Goal: Information Seeking & Learning: Learn about a topic

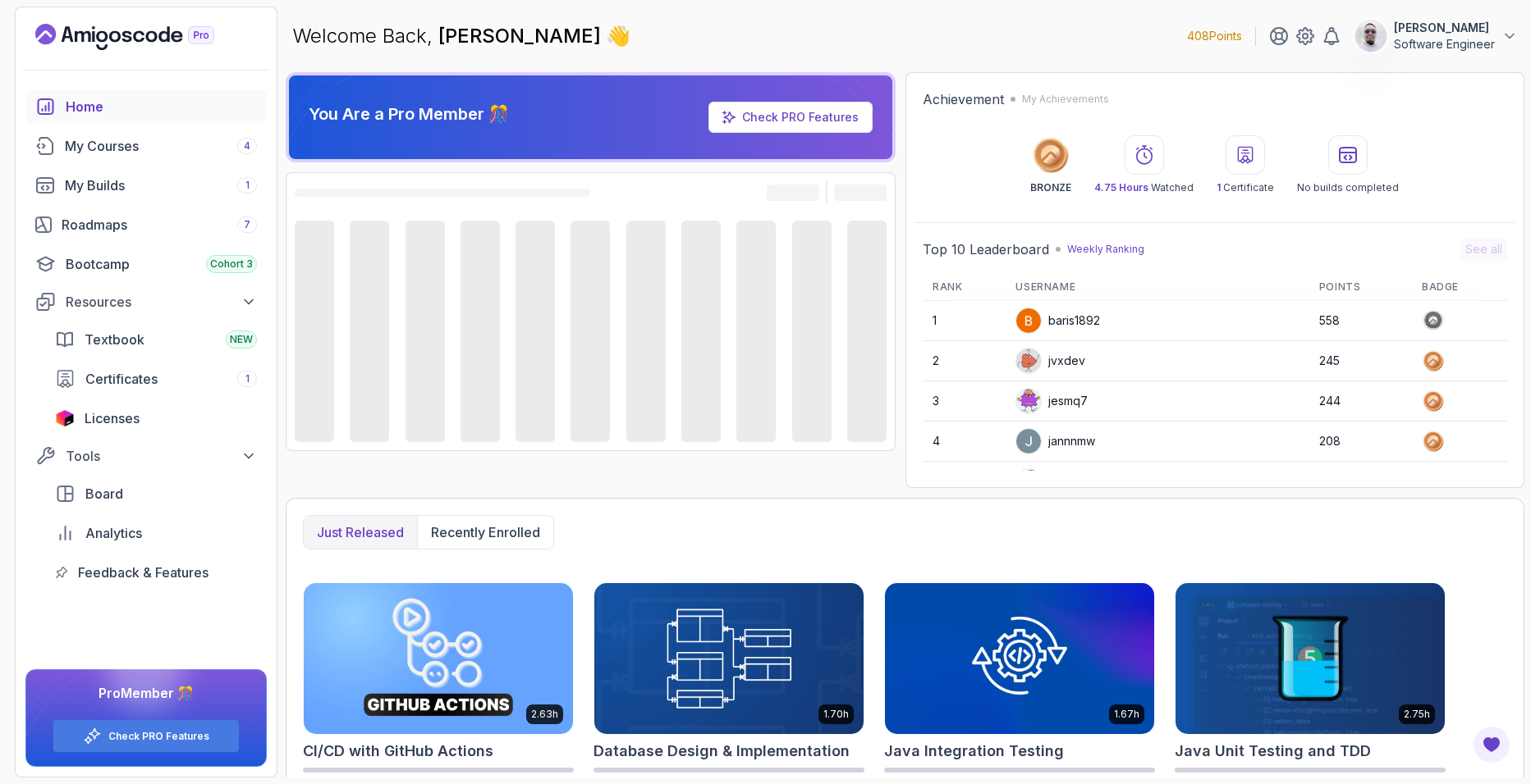
click at [1225, 512] on div "Just released Recently enrolled 2.63h CI/CD with GitHub Actions Start course 1.…" at bounding box center [906, 771] width 1239 height 548
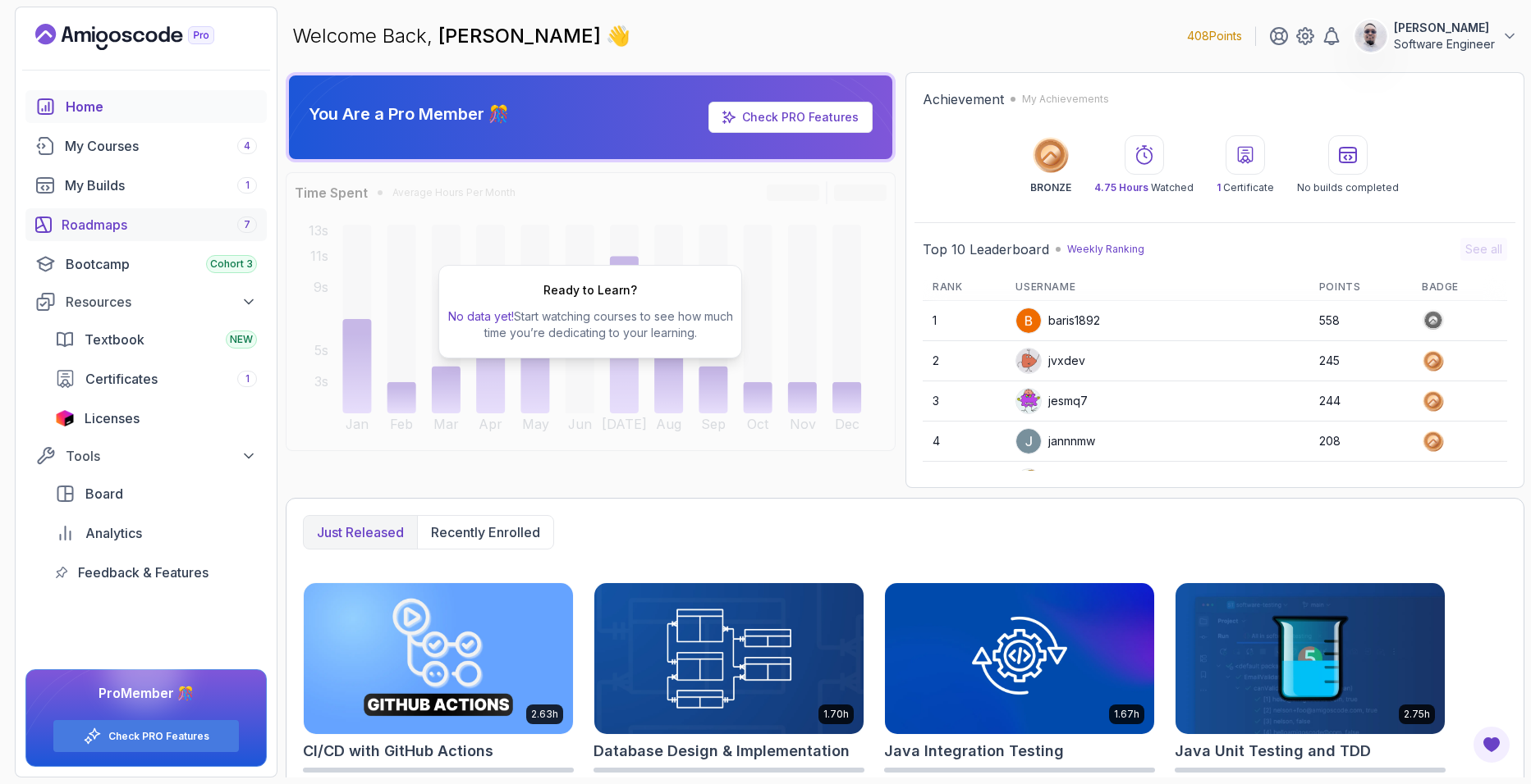
click at [137, 208] on link "Roadmaps 7" at bounding box center [145, 225] width 241 height 33
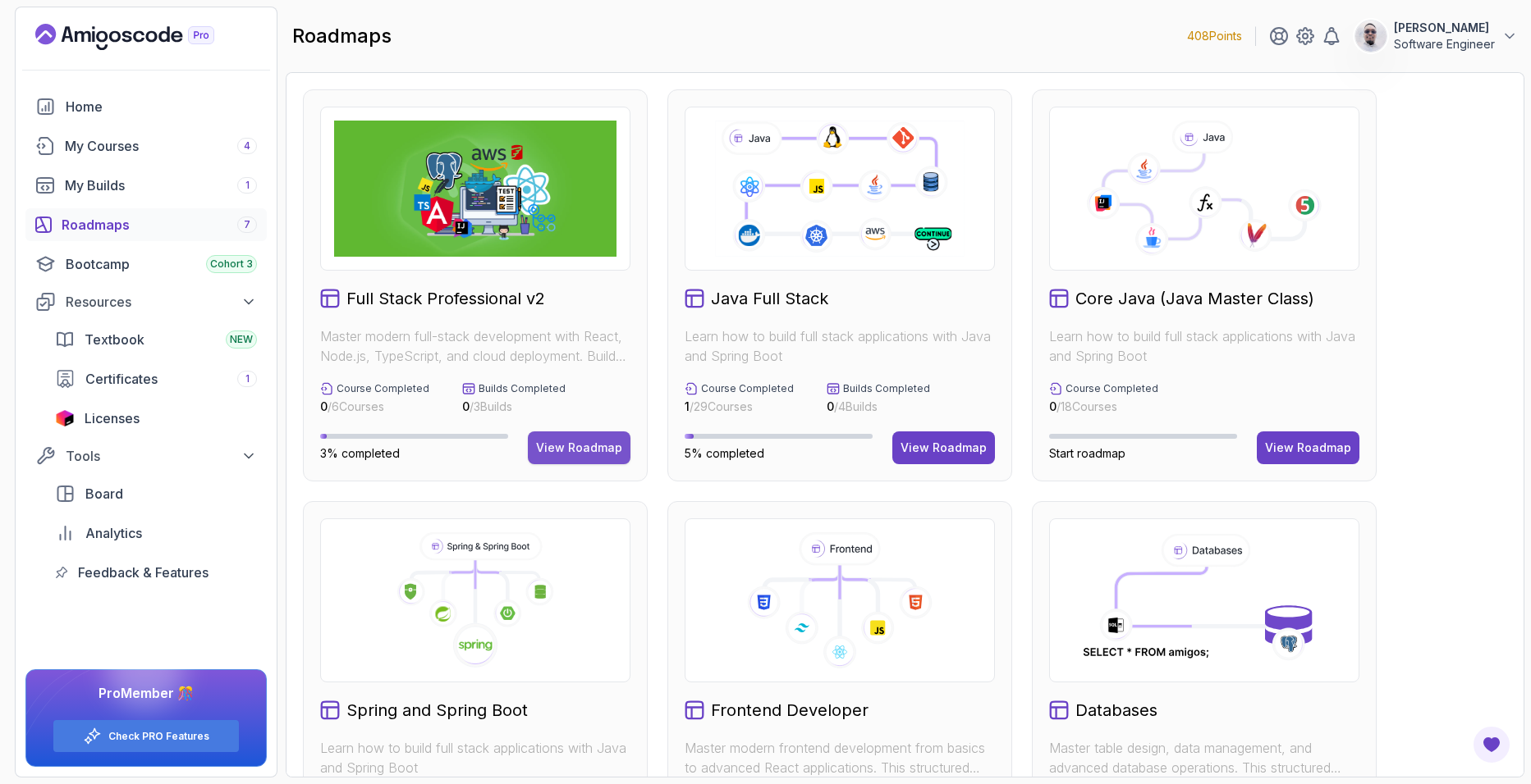
click at [555, 443] on div "View Roadmap" at bounding box center [579, 448] width 86 height 16
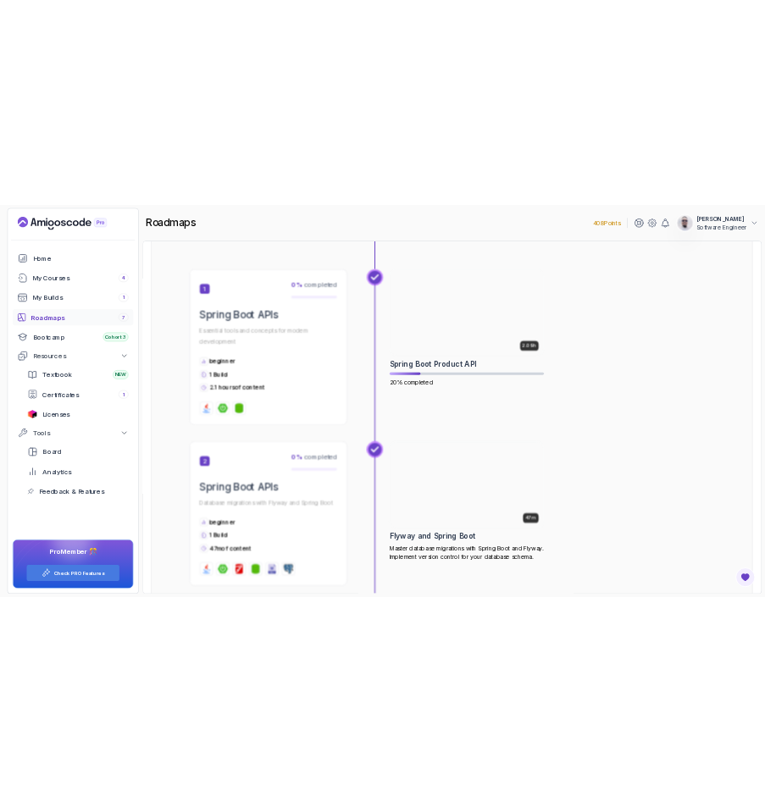
scroll to position [811, 0]
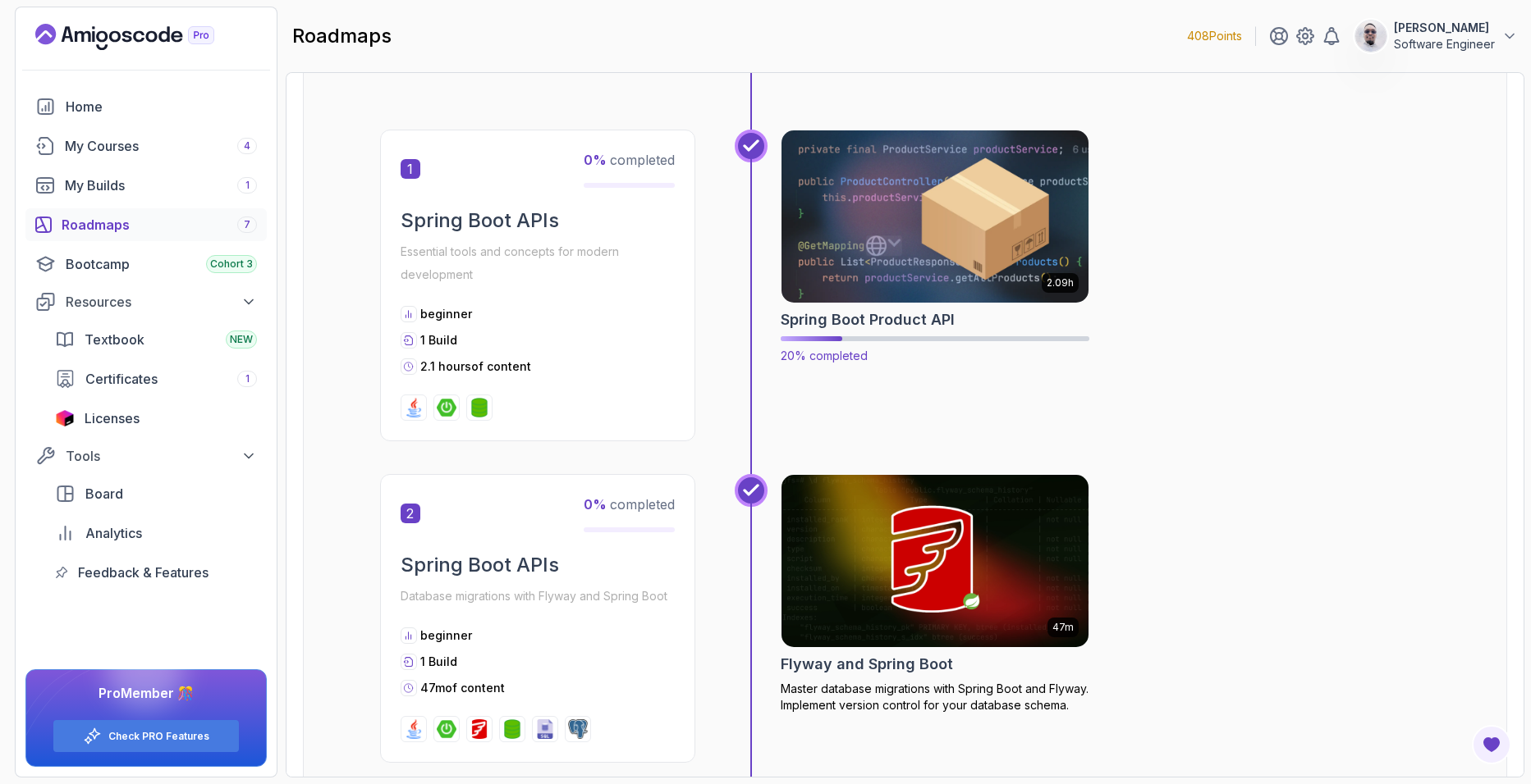
click at [975, 172] on img at bounding box center [935, 216] width 323 height 180
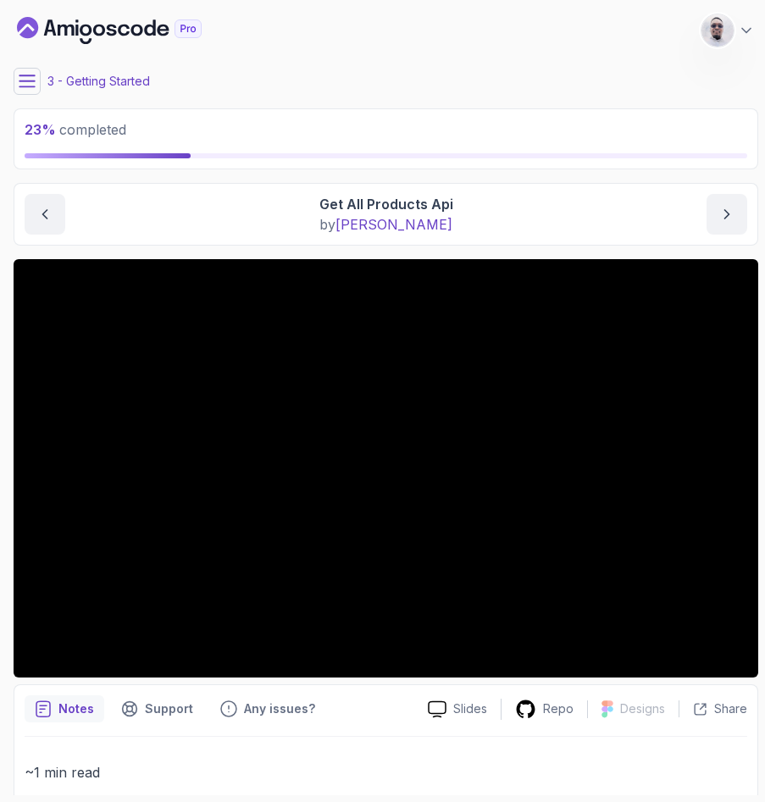
click at [14, 76] on button at bounding box center [27, 81] width 27 height 27
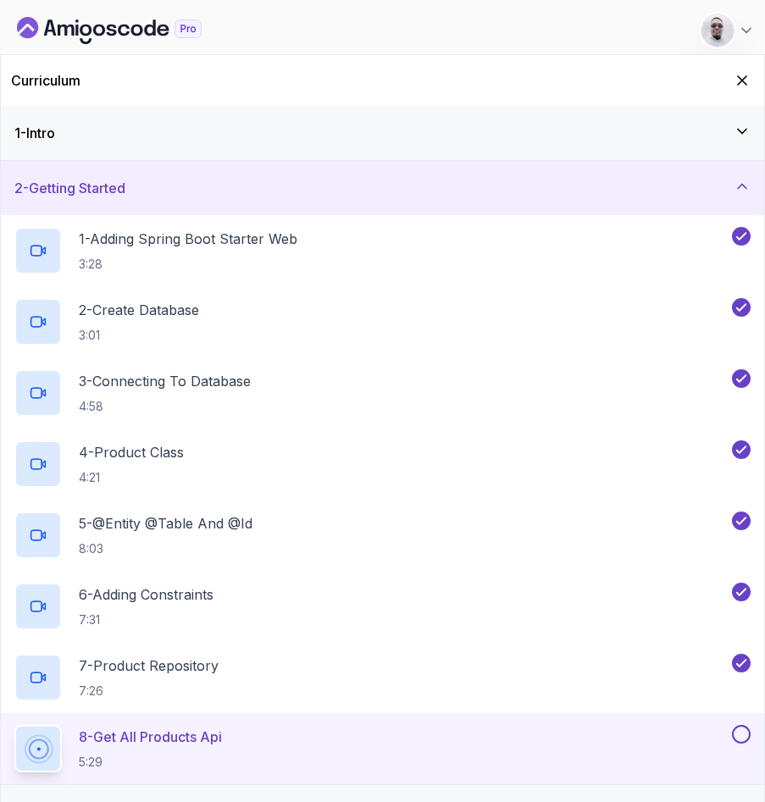
scroll to position [259, 0]
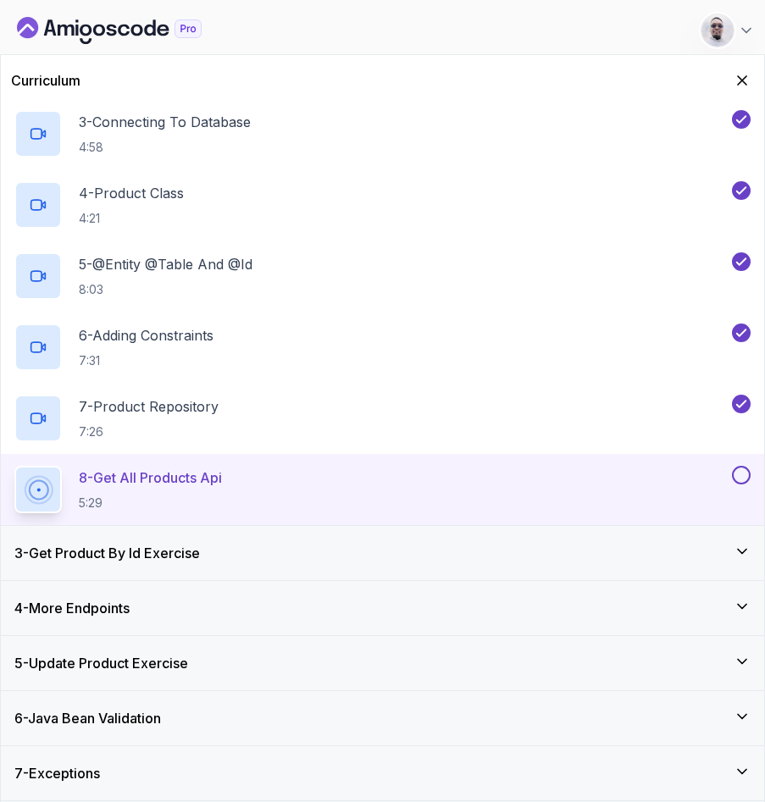
click at [212, 554] on div "3 - Get Product By Id Exercise" at bounding box center [382, 553] width 736 height 20
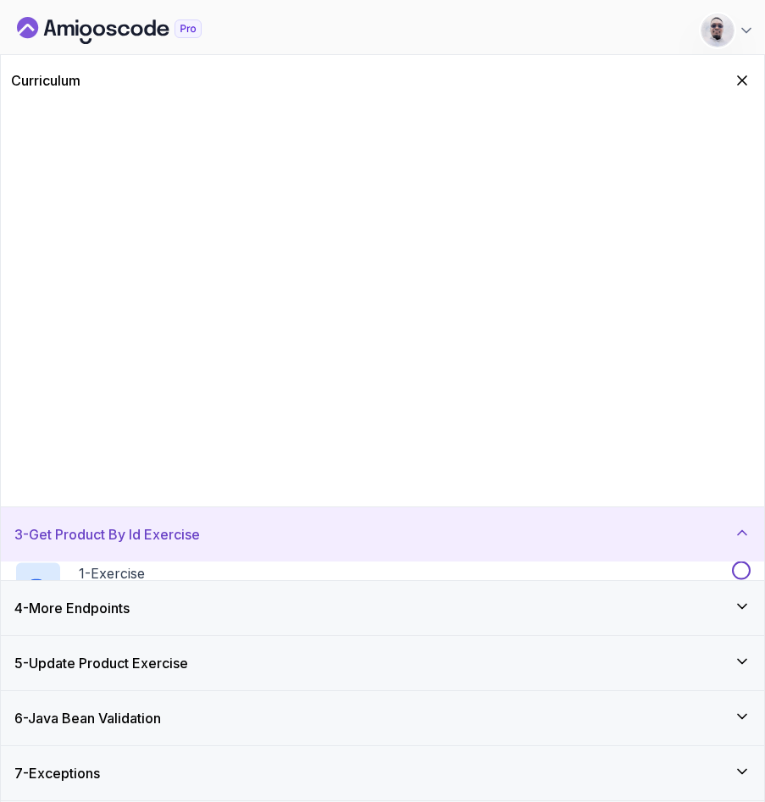
scroll to position [0, 0]
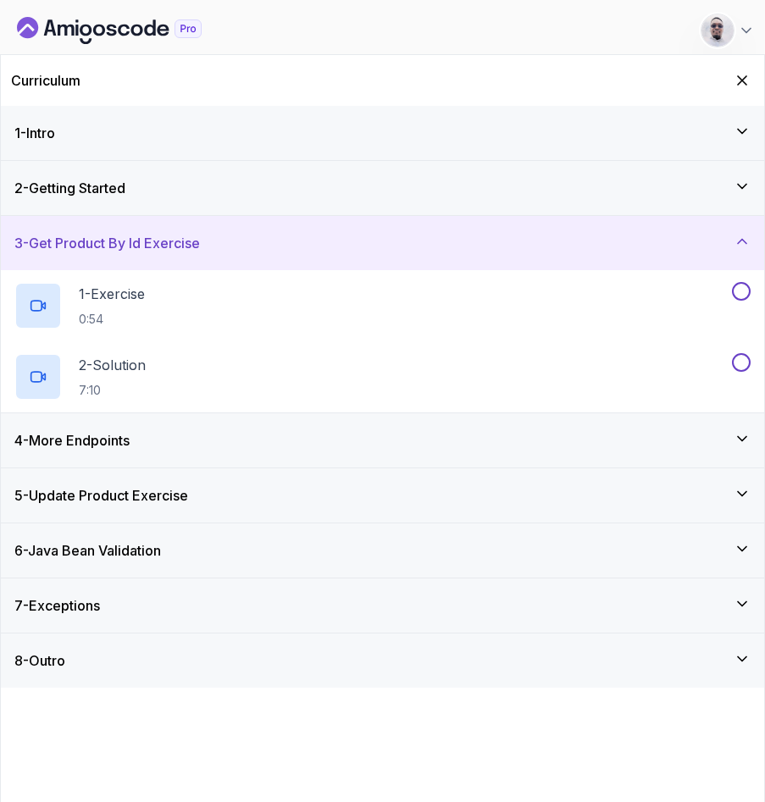
click at [145, 427] on div "4 - More Endpoints" at bounding box center [382, 440] width 763 height 54
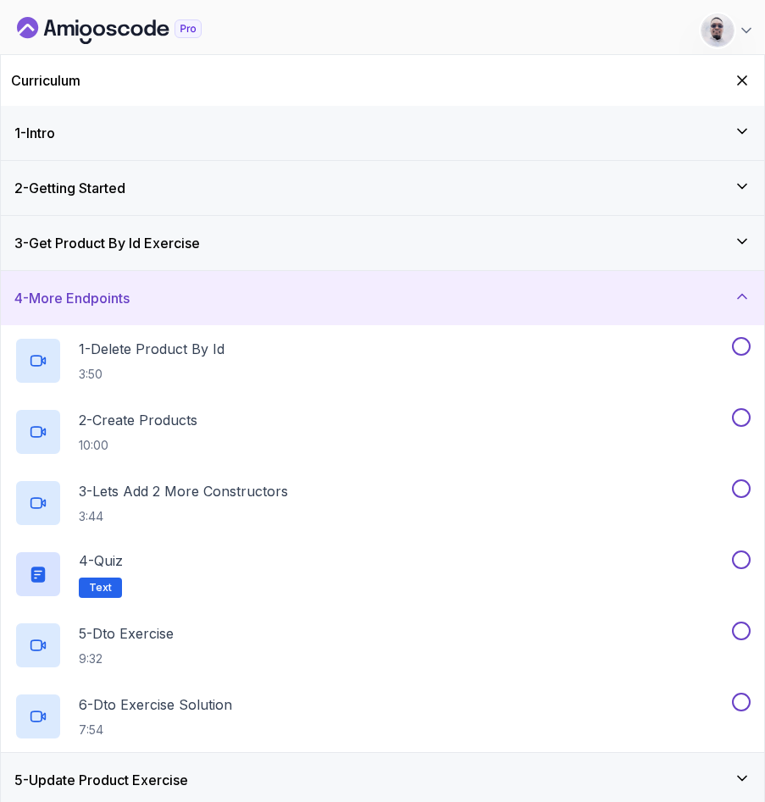
click at [52, 185] on h3 "2 - Getting Started" at bounding box center [69, 188] width 111 height 20
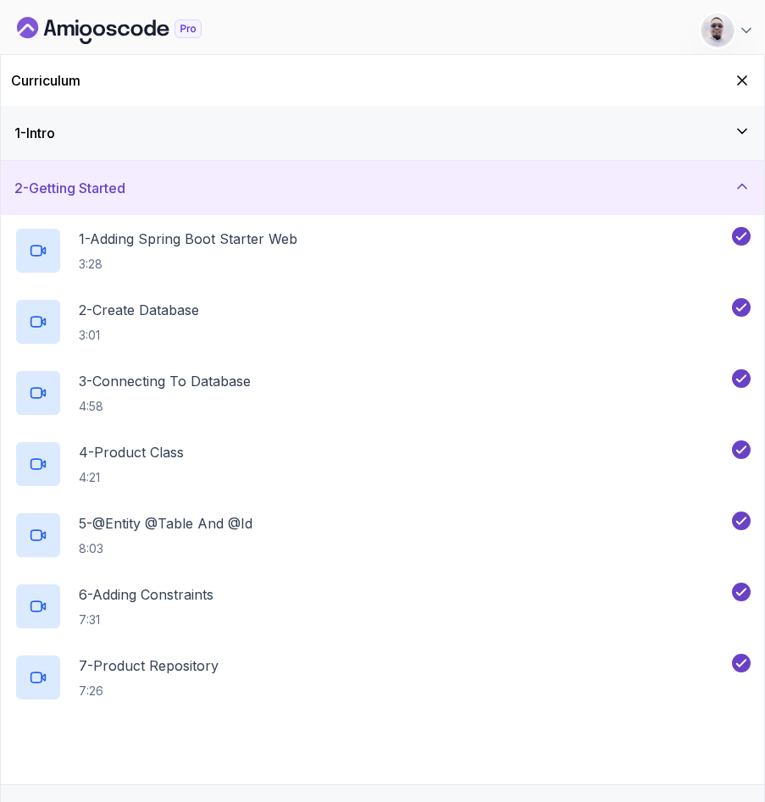
click at [132, 139] on div "1 - Intro" at bounding box center [382, 133] width 736 height 20
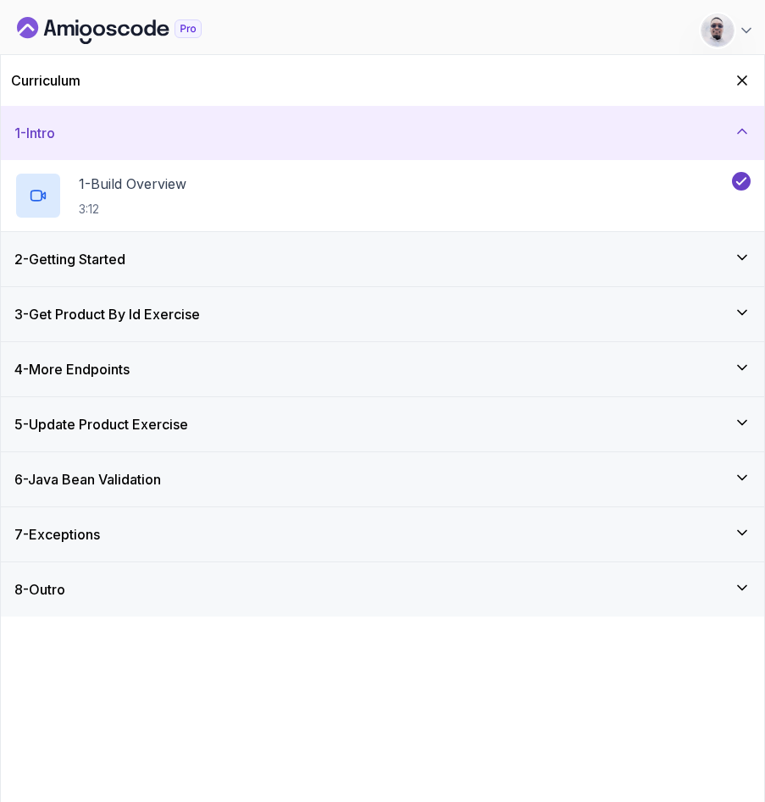
click at [748, 91] on div "Curriculum" at bounding box center [382, 80] width 763 height 51
click at [743, 80] on icon "Hide Curriculum for mobile" at bounding box center [741, 80] width 9 height 9
